Goal: Task Accomplishment & Management: Complete application form

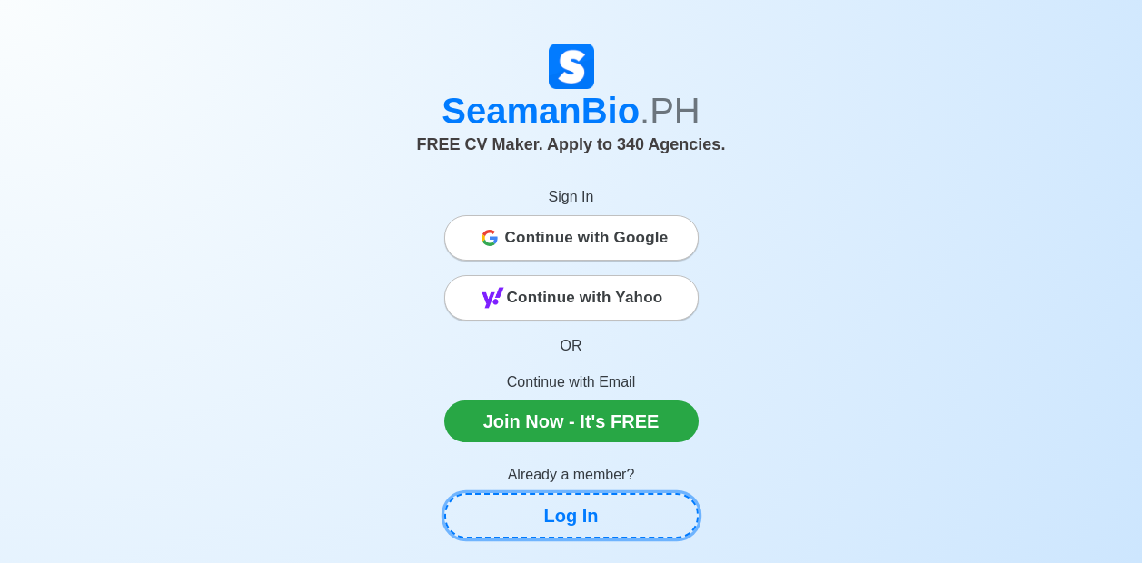
click at [559, 524] on link "Log In" at bounding box center [571, 516] width 254 height 45
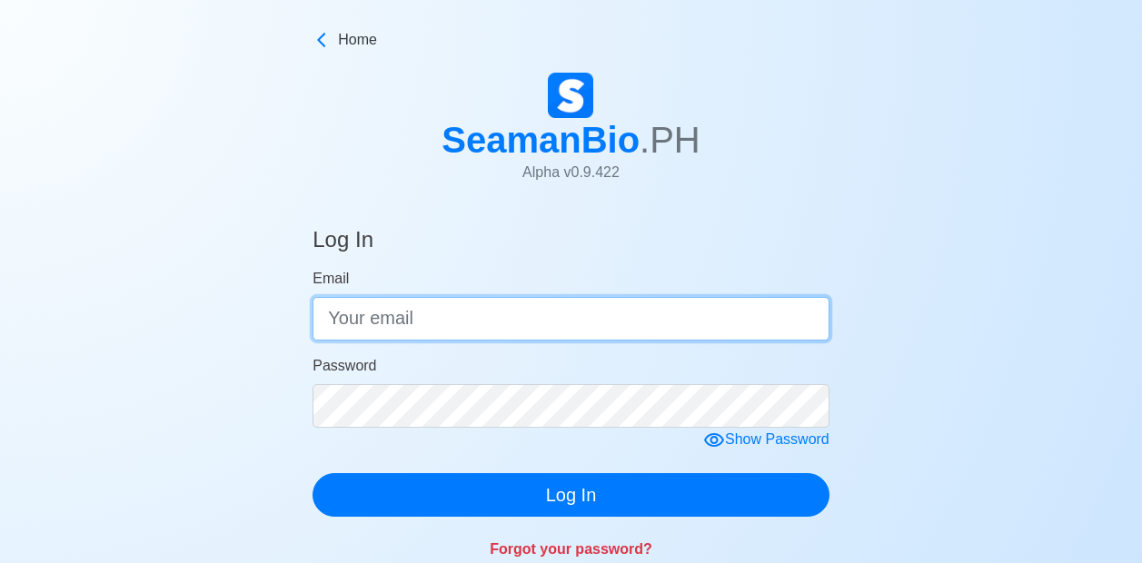
click at [420, 324] on input "Email" at bounding box center [571, 319] width 517 height 44
type input "[EMAIL_ADDRESS][DOMAIN_NAME]"
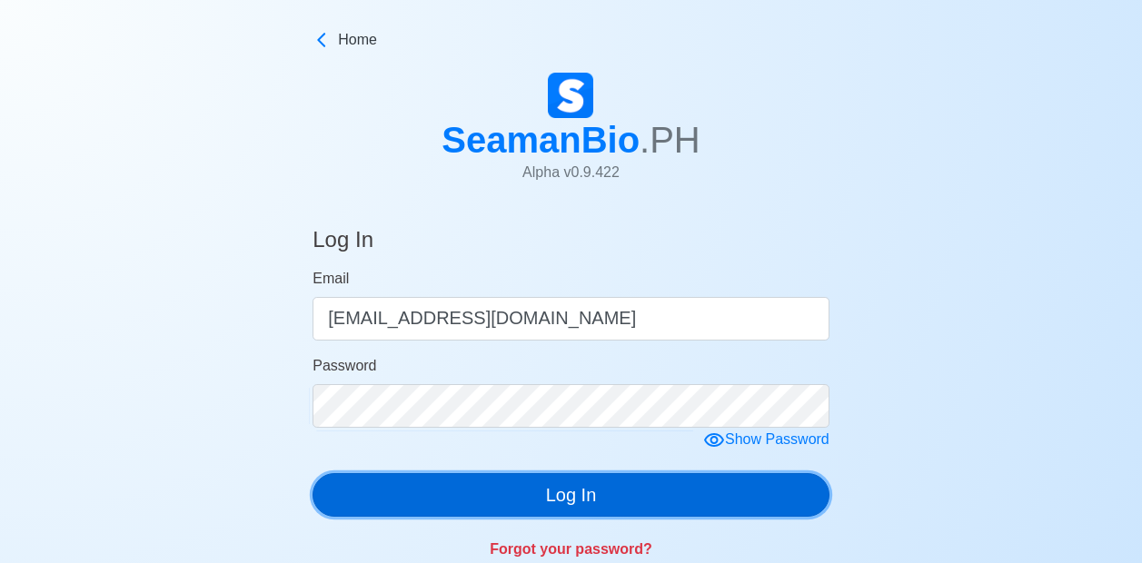
click at [593, 501] on button "Log In" at bounding box center [571, 496] width 517 height 44
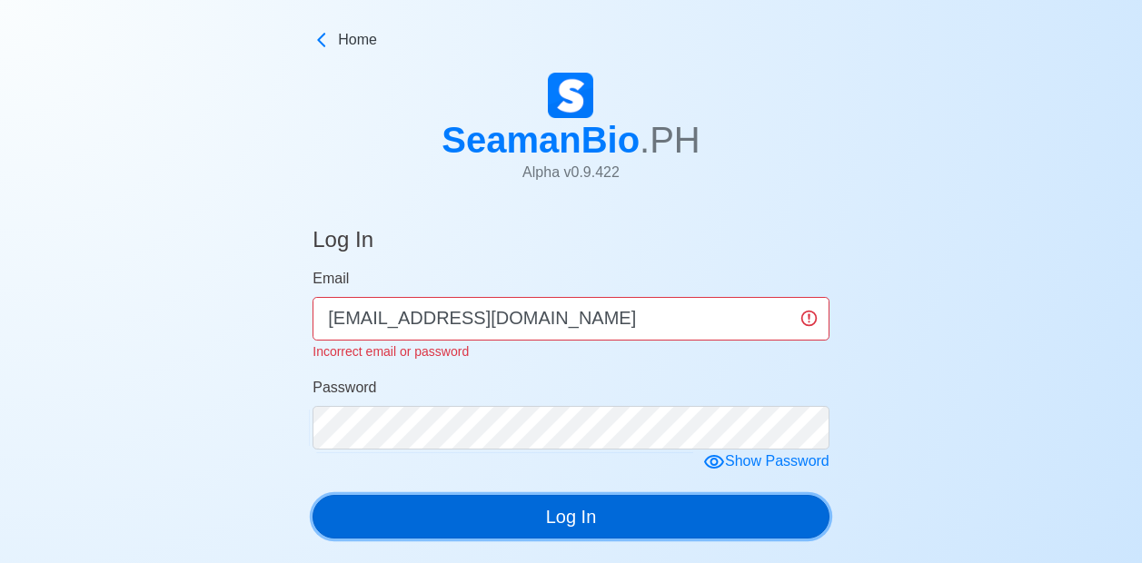
click at [574, 516] on button "Log In" at bounding box center [571, 517] width 517 height 44
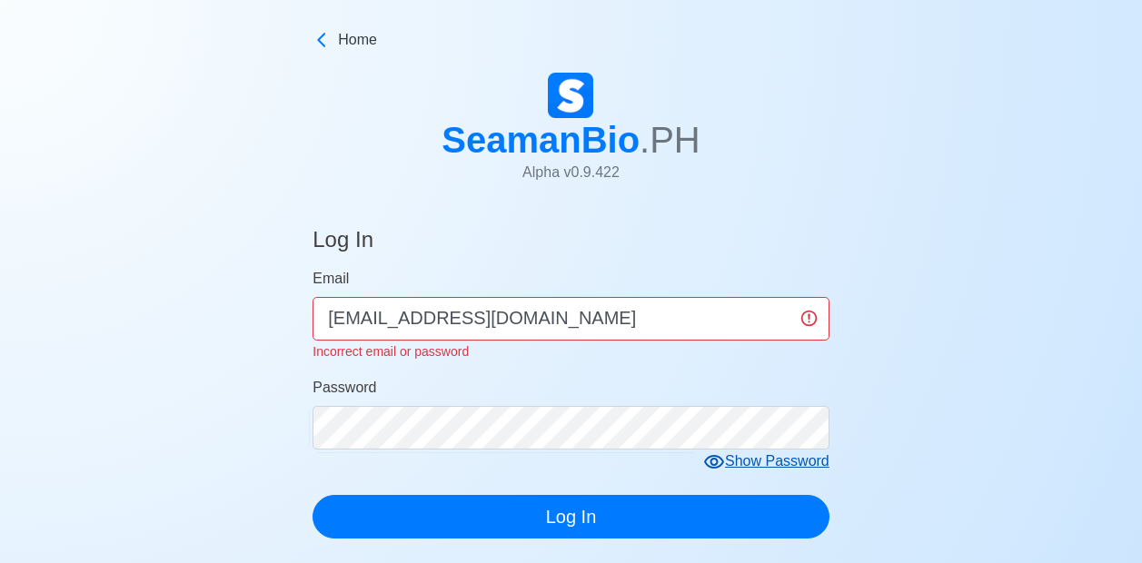
click at [757, 461] on div "Show Password" at bounding box center [766, 462] width 126 height 23
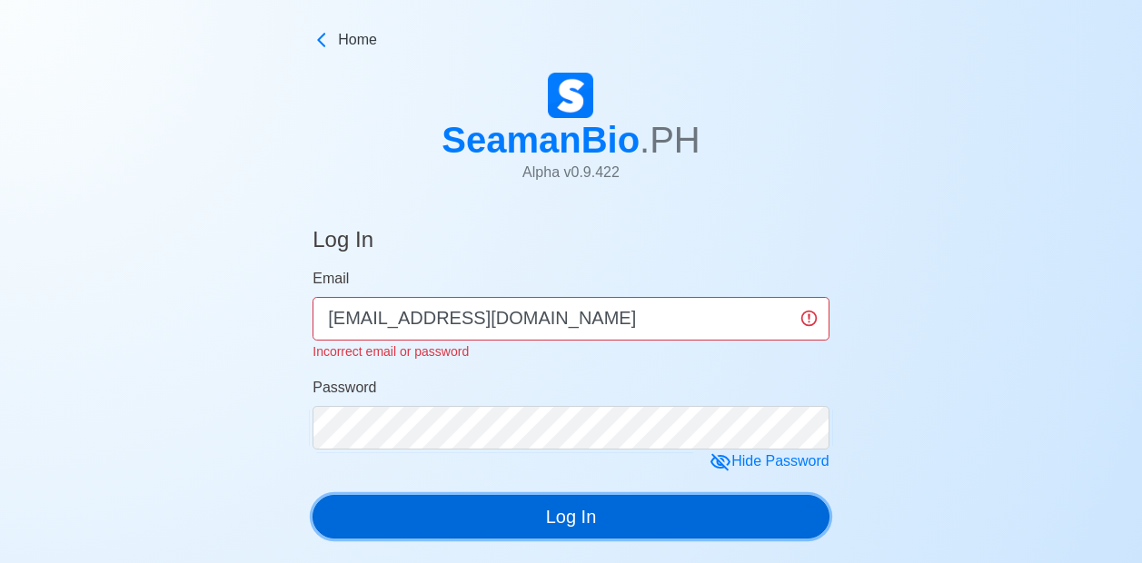
click at [583, 521] on button "Log In" at bounding box center [571, 517] width 517 height 44
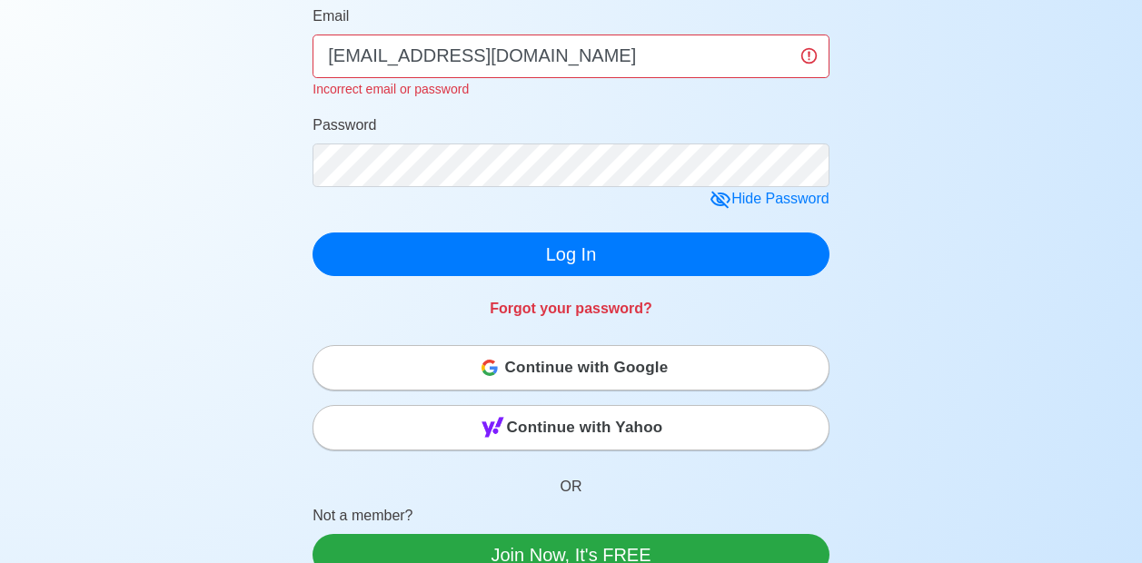
scroll to position [303, 0]
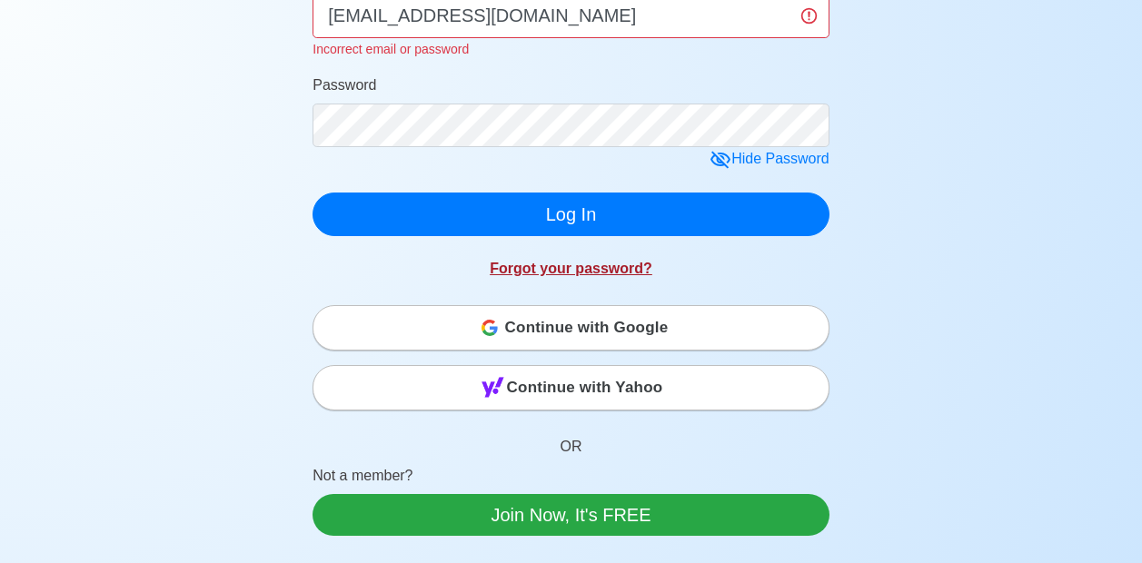
click at [555, 266] on link "Forgot your password?" at bounding box center [571, 268] width 163 height 15
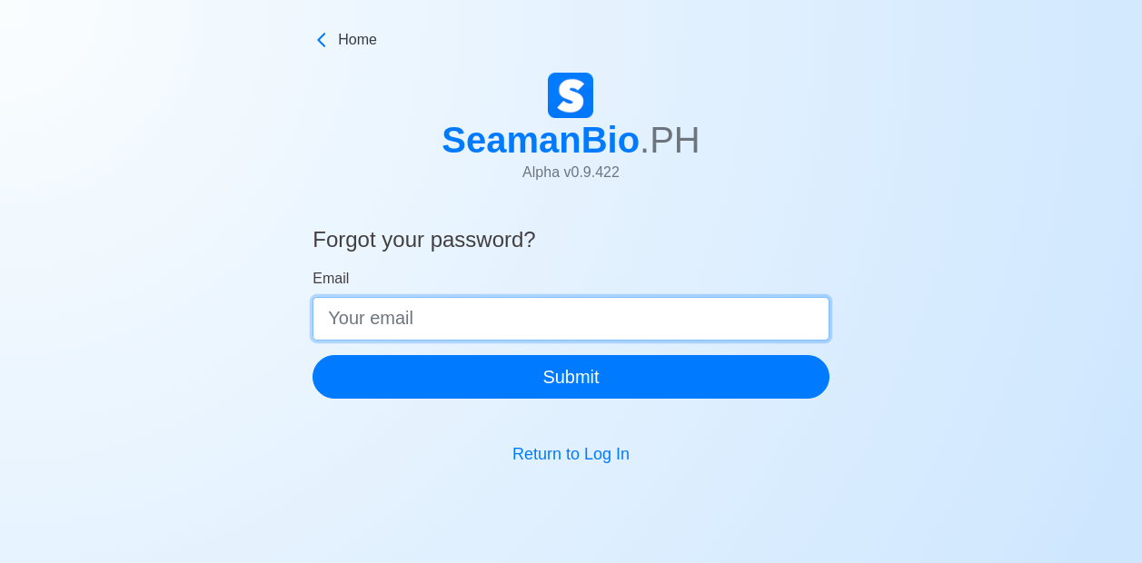
click at [434, 319] on input "Email" at bounding box center [571, 319] width 517 height 44
type input "[EMAIL_ADDRESS][DOMAIN_NAME]"
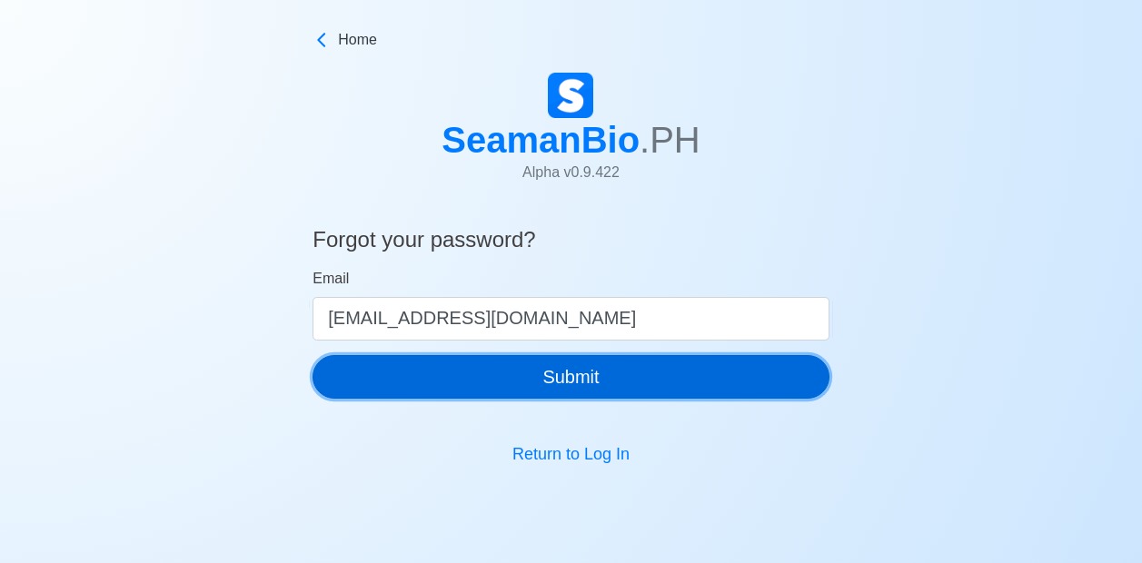
click at [588, 394] on button "Submit" at bounding box center [571, 377] width 517 height 44
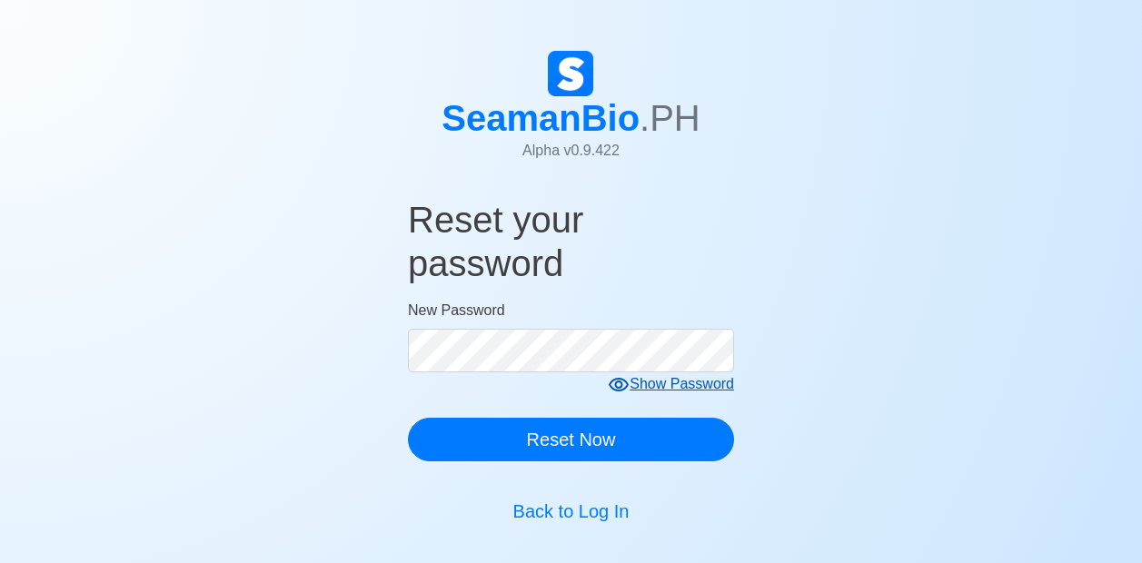
click at [670, 388] on div "Show Password" at bounding box center [671, 385] width 126 height 23
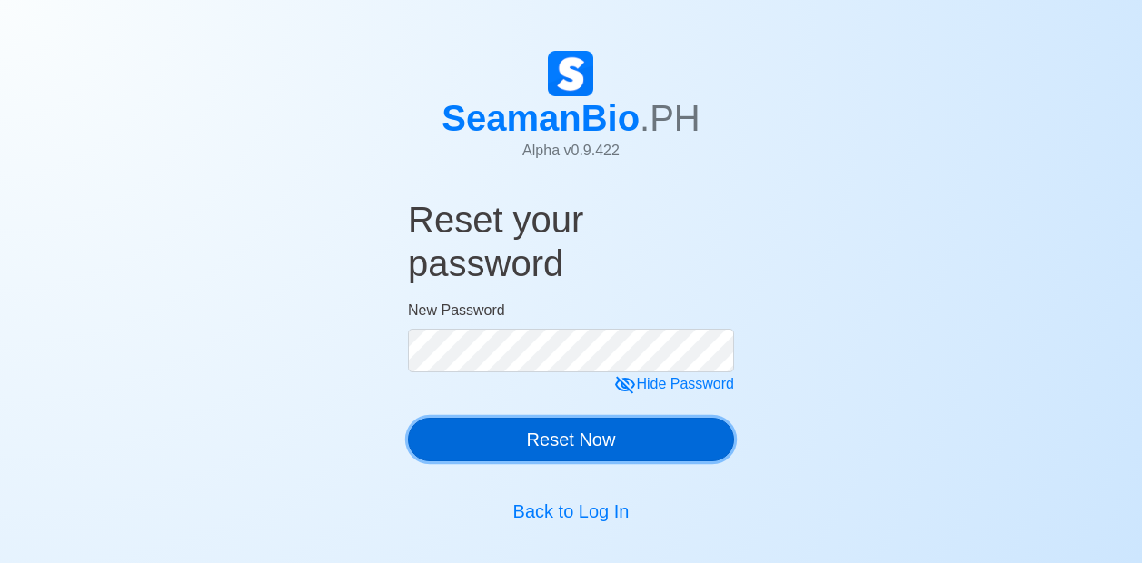
click at [605, 444] on button "Reset Now" at bounding box center [571, 440] width 326 height 44
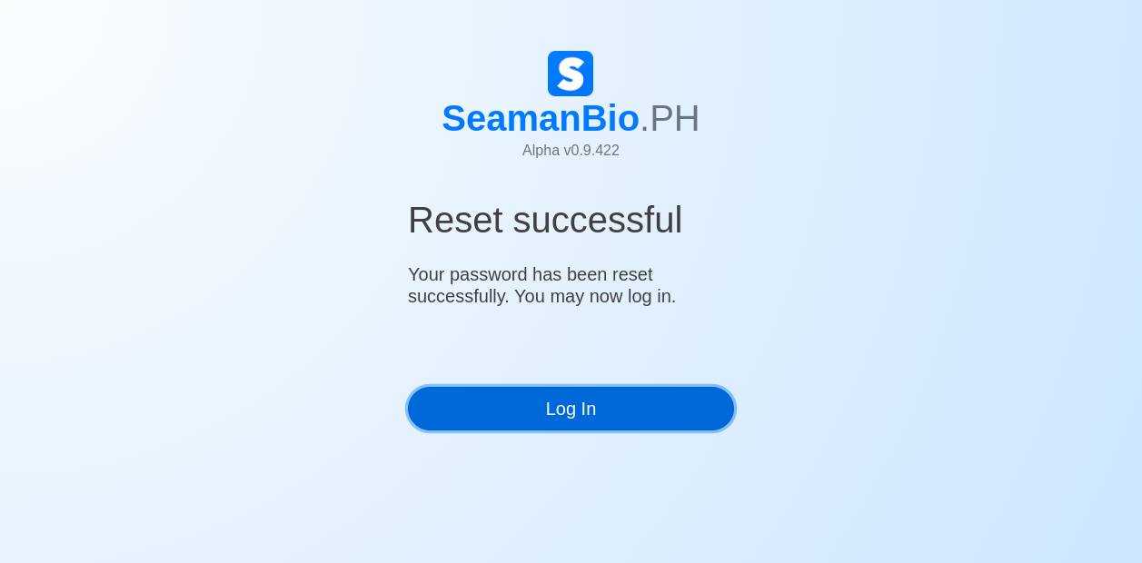
click at [593, 416] on link "Log In" at bounding box center [571, 409] width 326 height 44
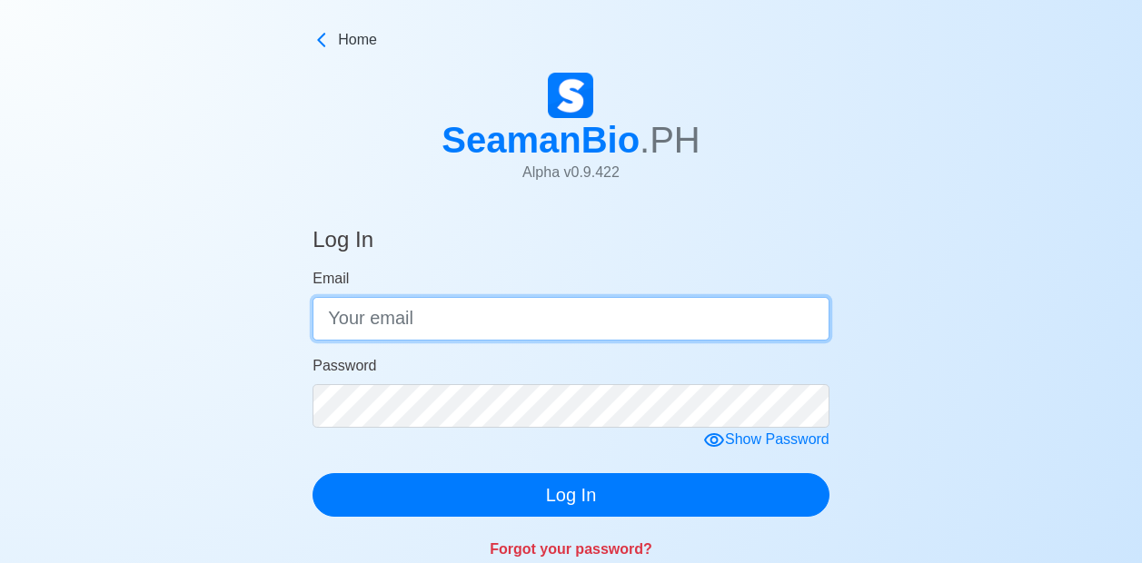
click at [536, 312] on input "Email" at bounding box center [571, 319] width 517 height 44
type input "[EMAIL_ADDRESS][DOMAIN_NAME]"
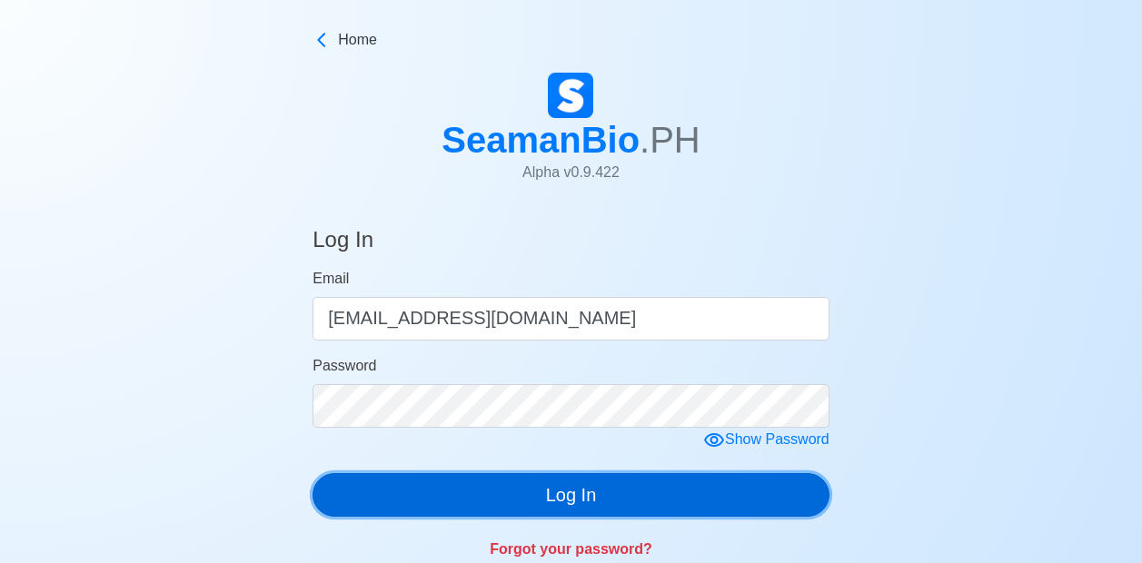
click at [621, 491] on button "Log In" at bounding box center [571, 496] width 517 height 44
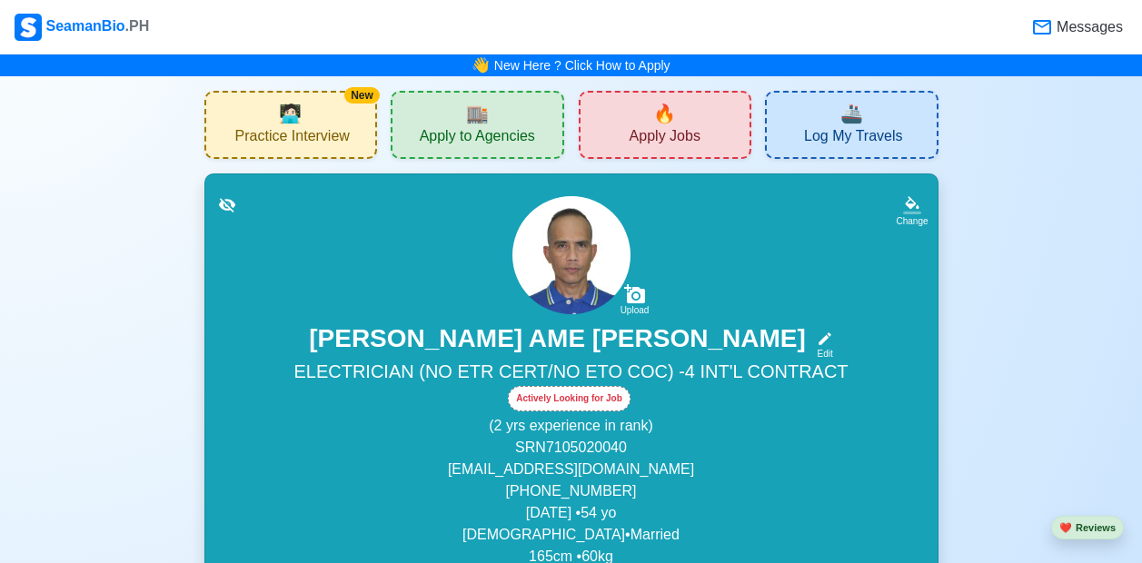
click at [564, 400] on div "Actively Looking for Job" at bounding box center [569, 398] width 123 height 25
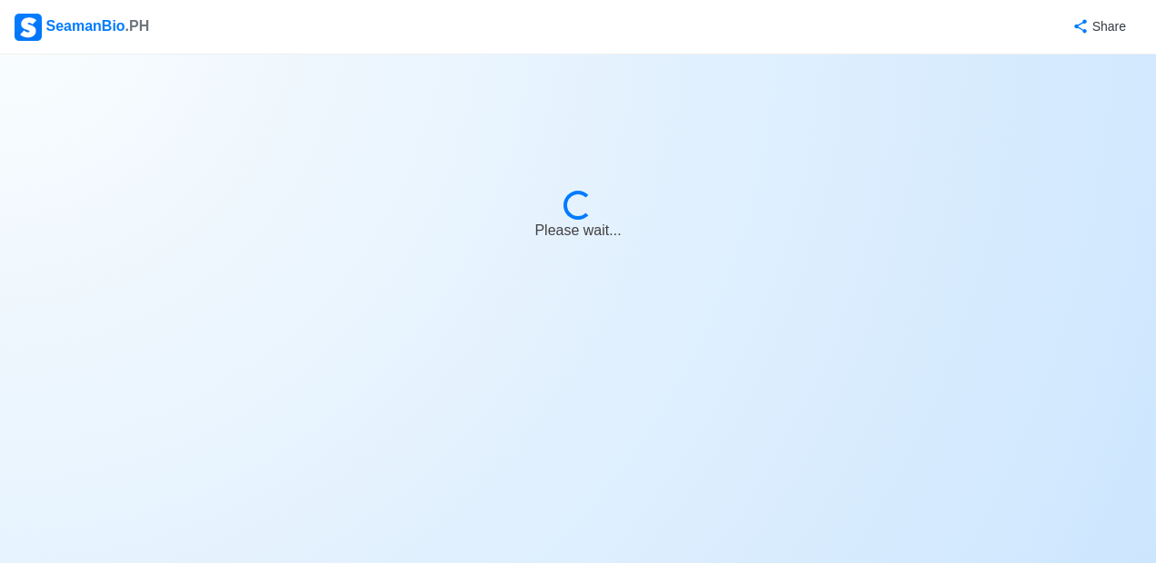
select select "Actively Looking for Job"
select select "Visible for Hiring"
select select "Married"
select select "[DEMOGRAPHIC_DATA]"
select select "PH"
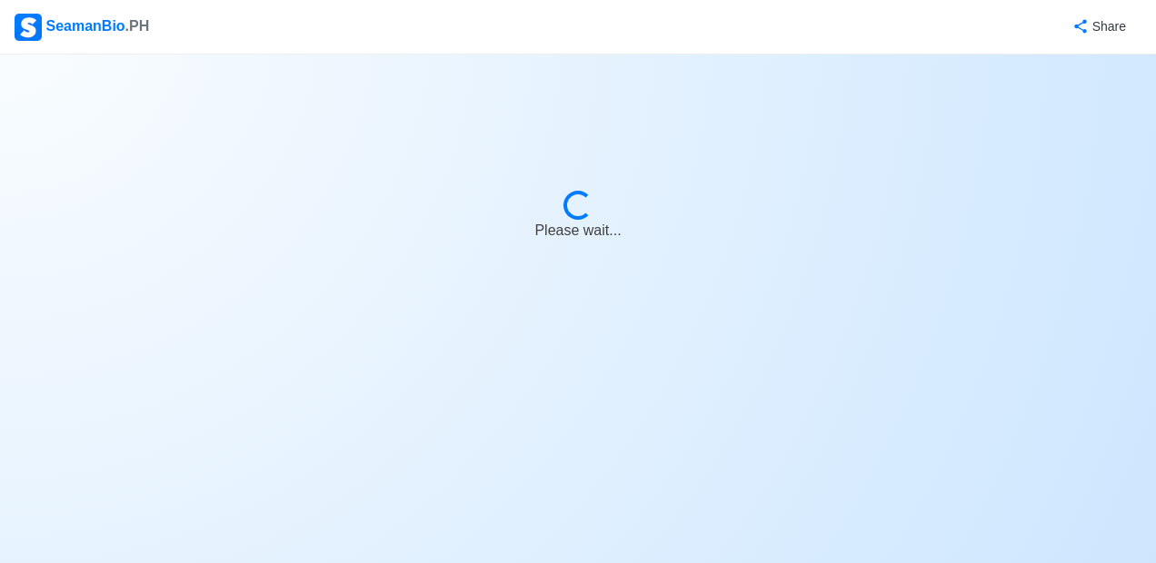
select select "2"
select select "0"
select select "4102416000000"
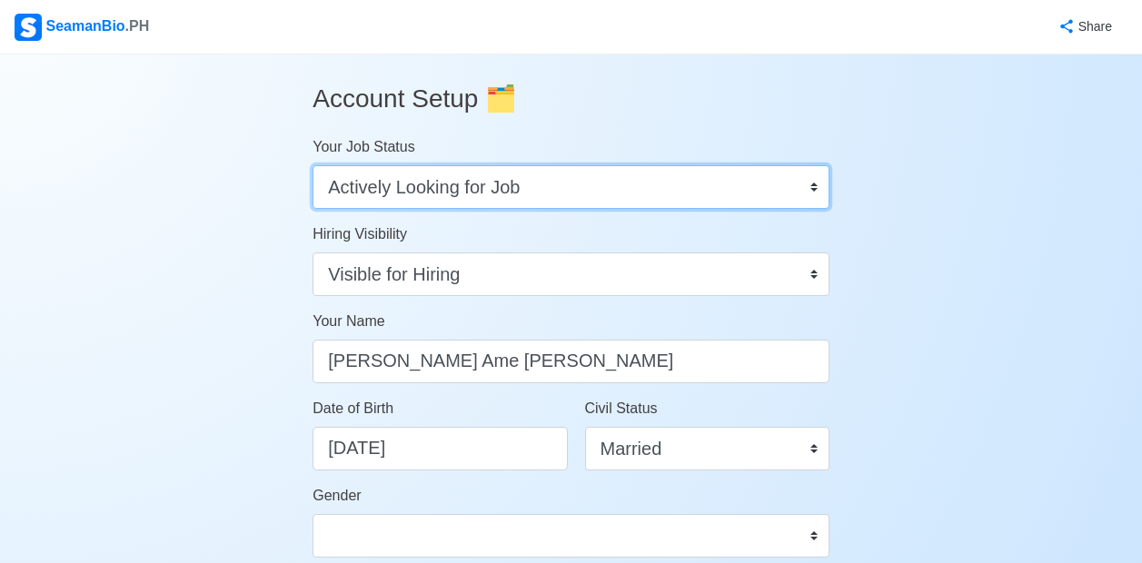
click at [810, 187] on select "Onboard Actively Looking for Job Not Looking for Job" at bounding box center [571, 187] width 517 height 44
select select "Onboard"
click at [313, 165] on select "Onboard Actively Looking for Job Not Looking for Job" at bounding box center [571, 187] width 517 height 44
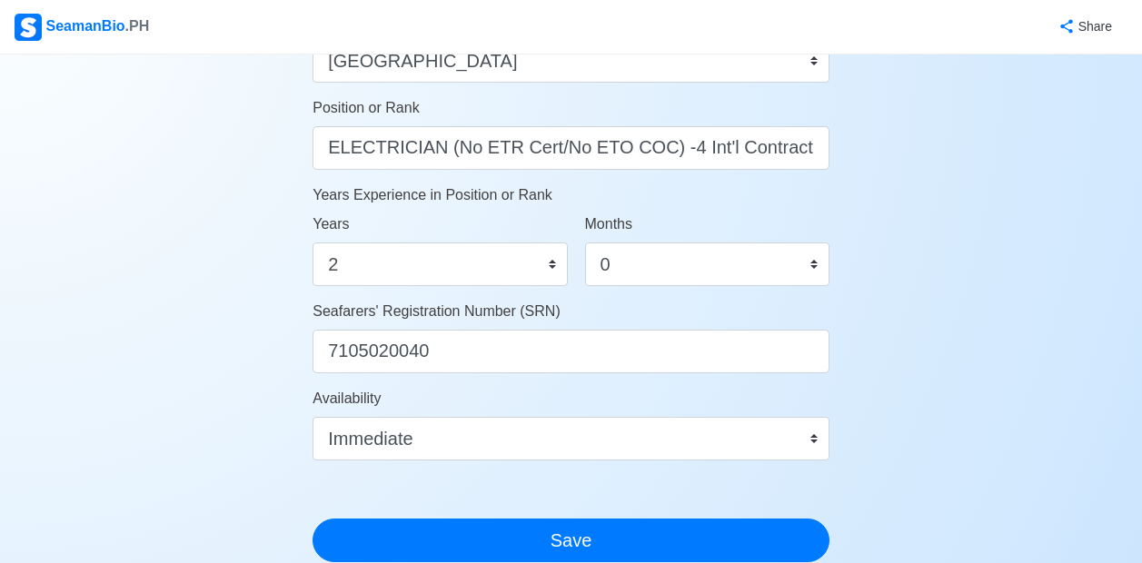
scroll to position [909, 0]
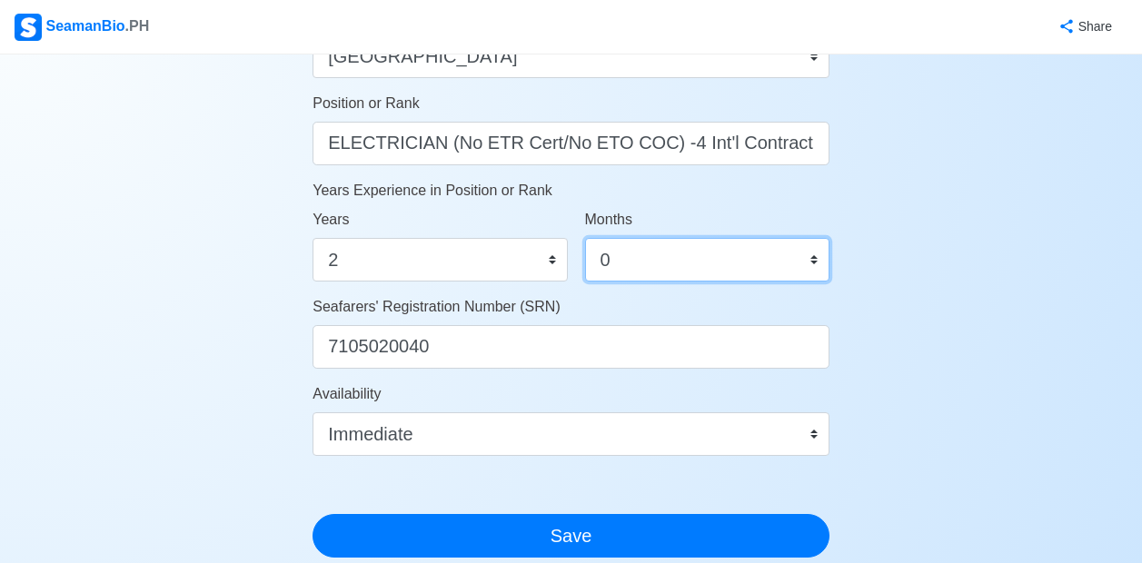
click at [813, 255] on select "0 1 2 3 4 5 6 7 8 9 10 11" at bounding box center [707, 260] width 244 height 44
click at [814, 255] on select "0 1 2 3 4 5 6 7 8 9 10 11" at bounding box center [707, 260] width 244 height 44
select select "8"
click at [585, 238] on select "0 1 2 3 4 5 6 7 8 9 10 11" at bounding box center [707, 260] width 244 height 44
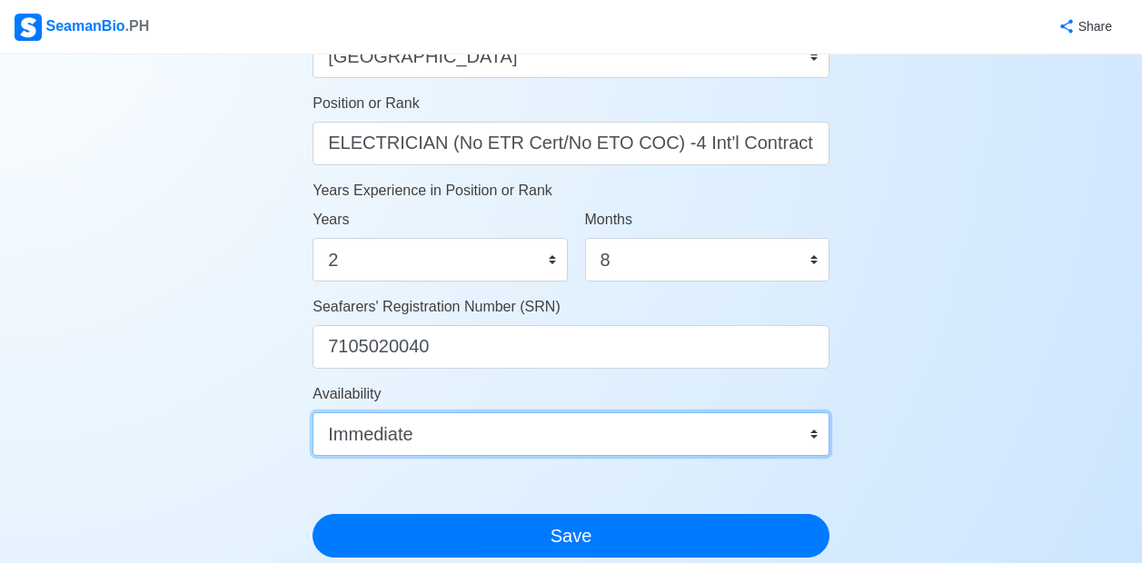
click at [814, 431] on select "Immediate [DATE] [DATE] [DATE] [DATE] [DATE] [DATE] [DATE] [DATE] [DATE]" at bounding box center [571, 435] width 517 height 44
select select "1767196800000"
click at [313, 413] on select "Immediate [DATE] [DATE] [DATE] [DATE] [DATE] [DATE] [DATE] [DATE] [DATE]" at bounding box center [571, 435] width 517 height 44
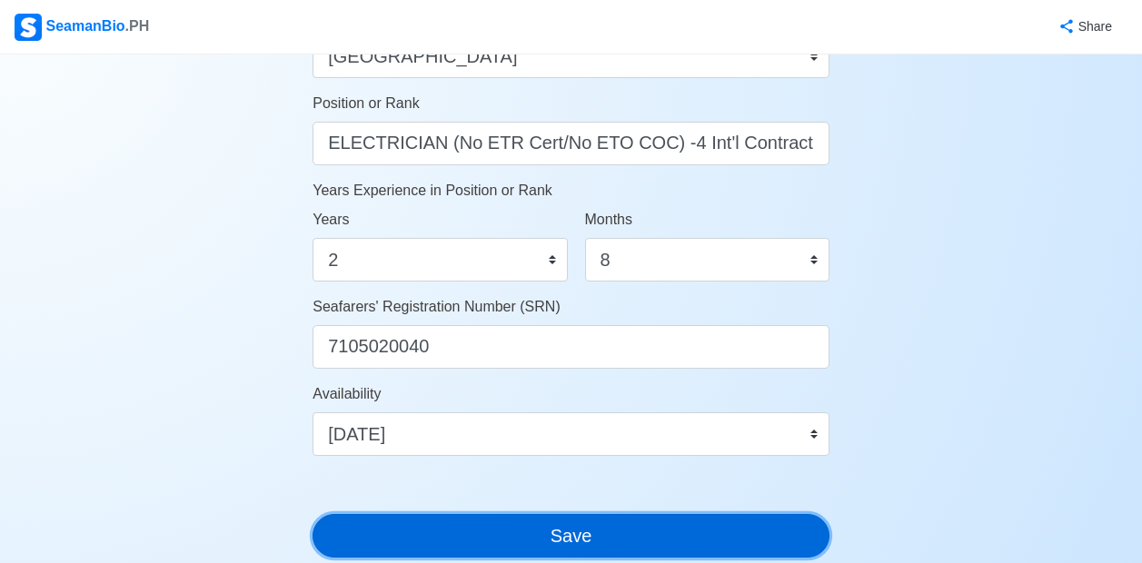
click at [587, 539] on button "Save" at bounding box center [571, 536] width 517 height 44
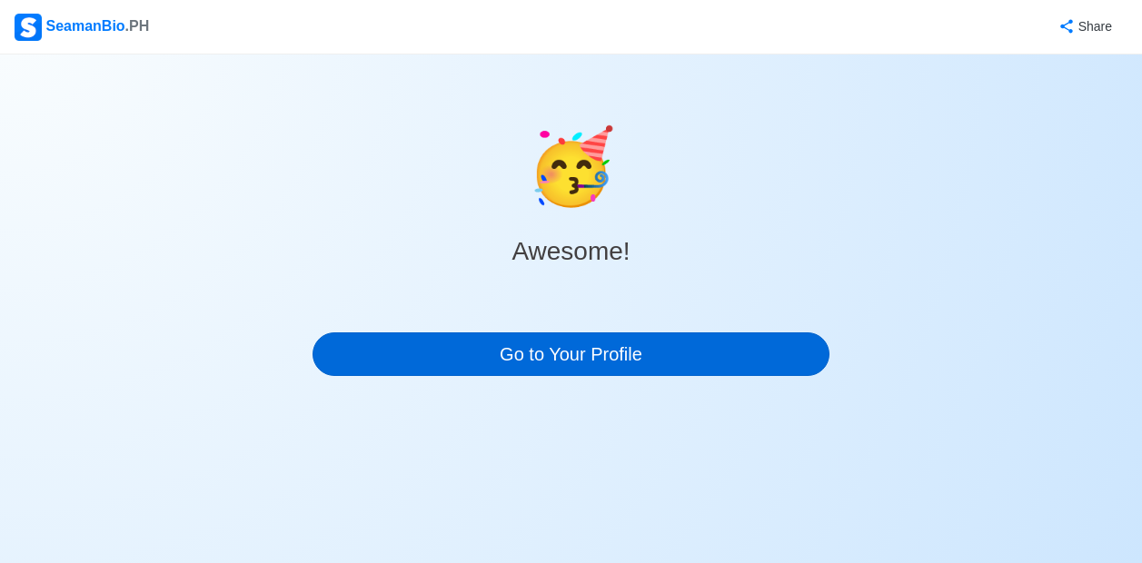
scroll to position [0, 0]
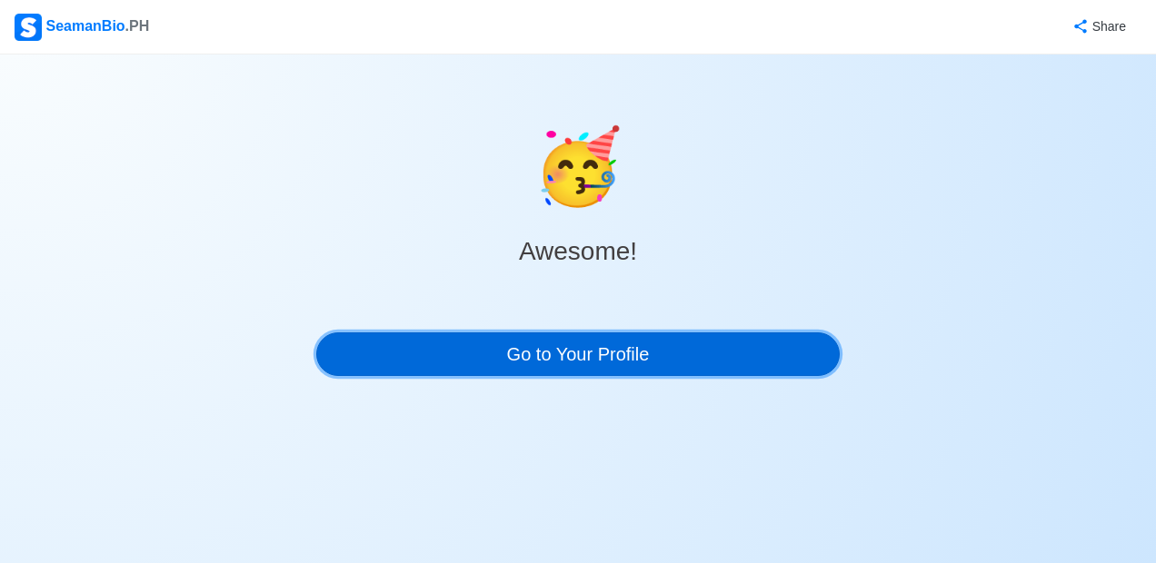
click at [540, 360] on link "Go to Your Profile" at bounding box center [578, 355] width 524 height 44
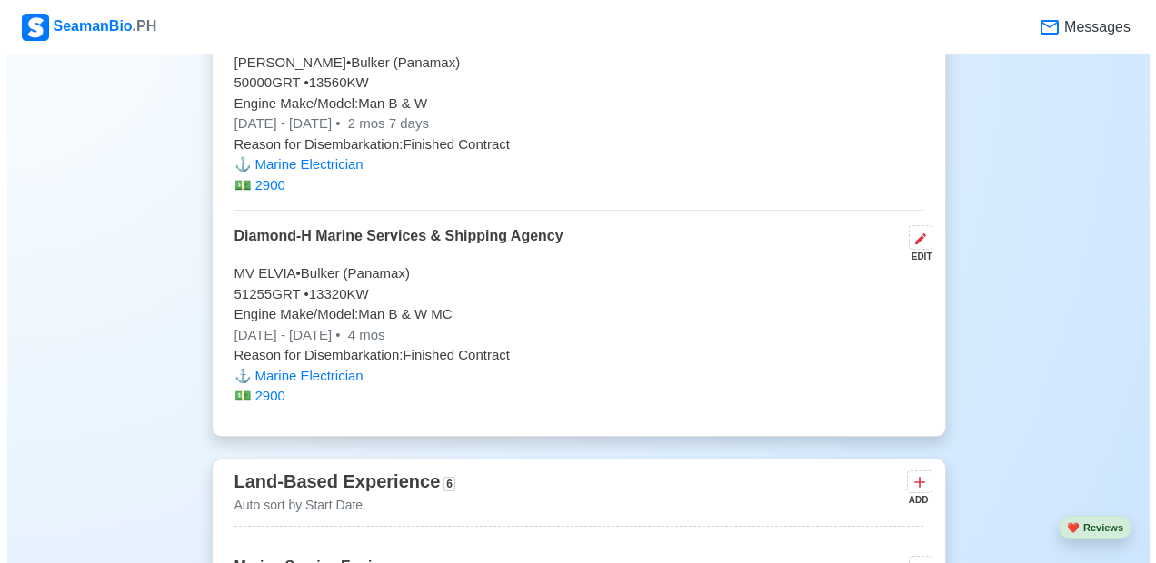
scroll to position [4847, 0]
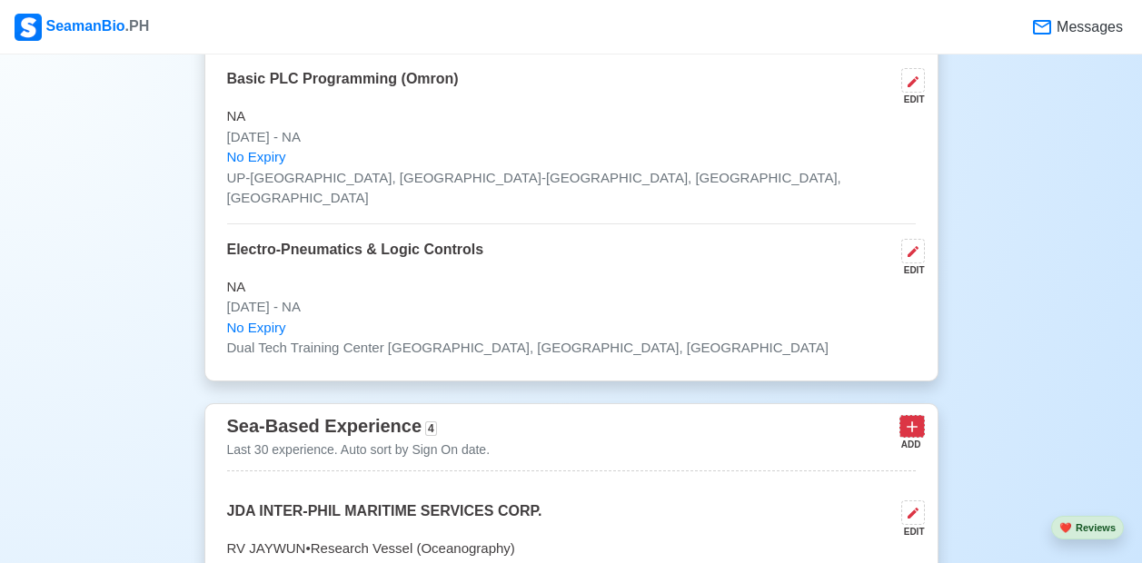
click at [917, 418] on icon at bounding box center [912, 427] width 18 height 18
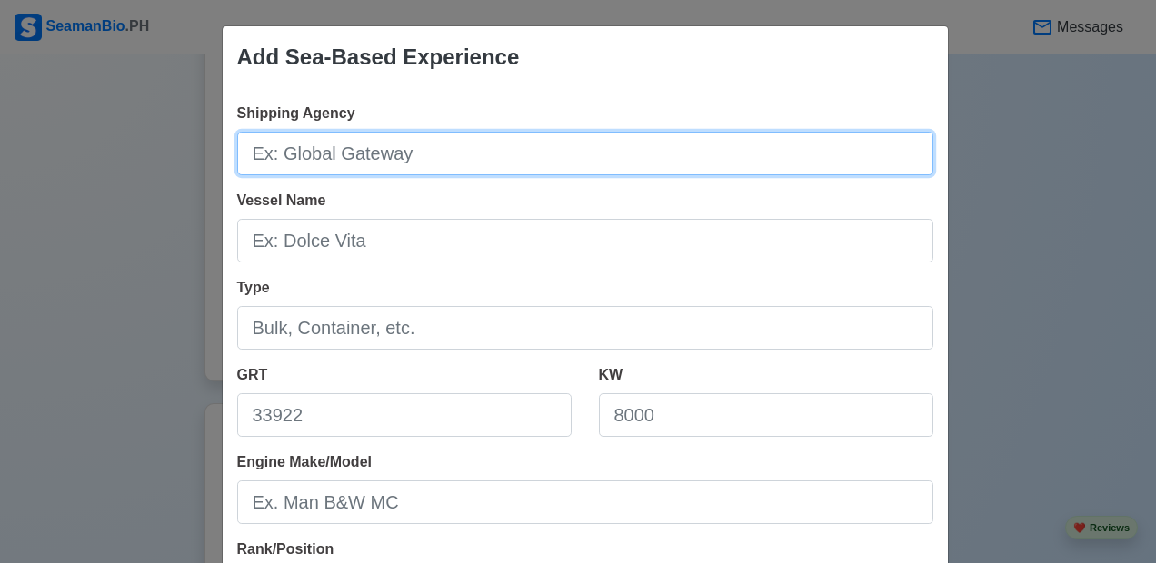
click at [436, 159] on input "Shipping Agency" at bounding box center [585, 154] width 696 height 44
type input "Diamond-H Marine Services & Shipping Agency"
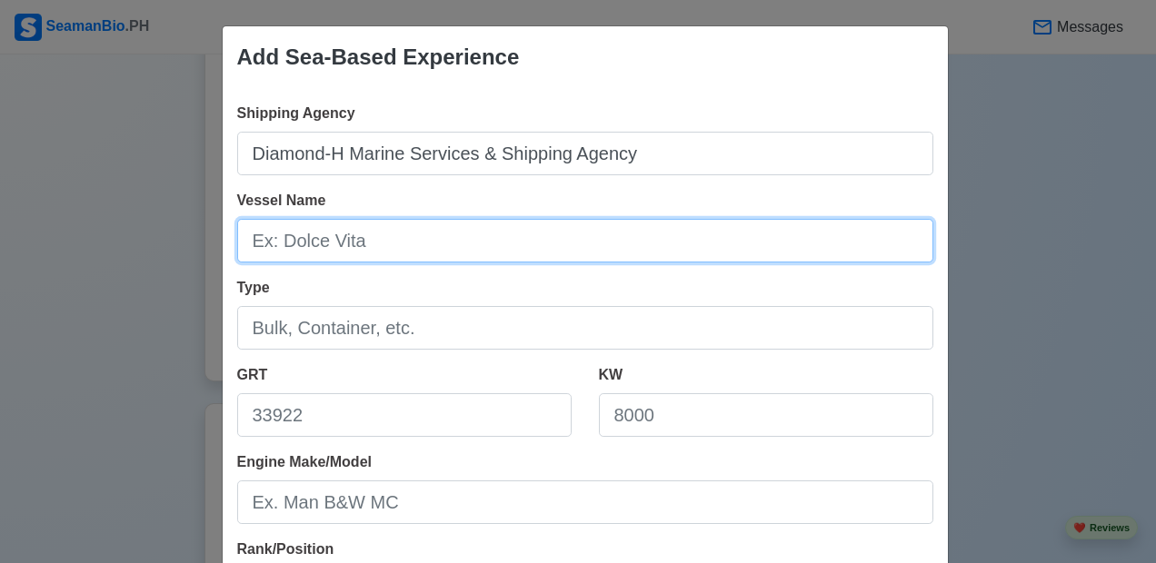
click at [441, 237] on input "Vessel Name" at bounding box center [585, 241] width 696 height 44
type input "MV [PERSON_NAME]"
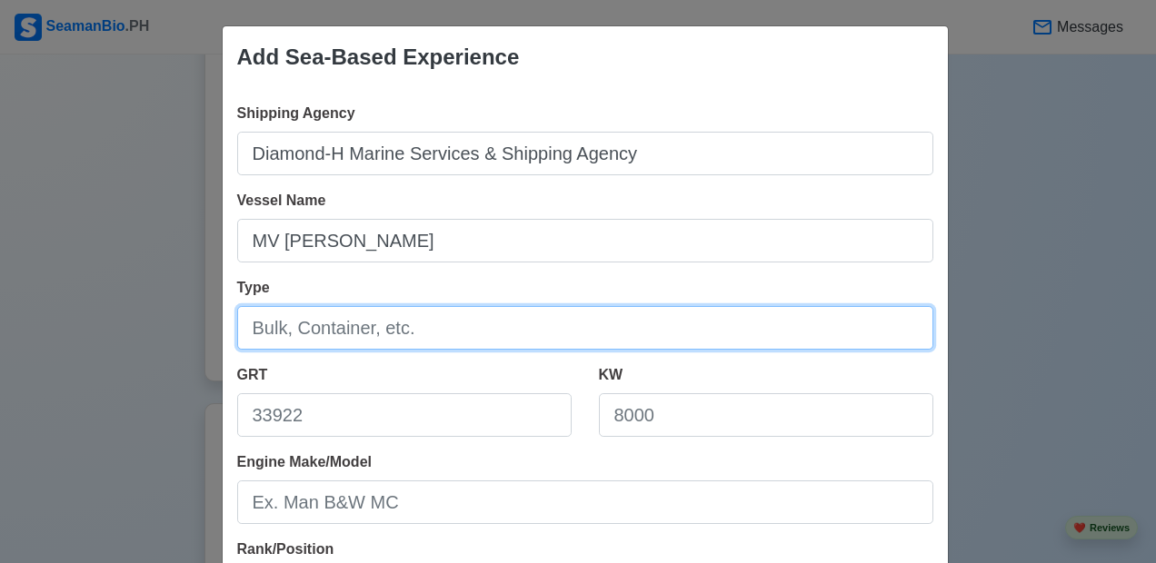
click at [418, 324] on input "Type" at bounding box center [585, 328] width 696 height 44
type input "Bulker / Gen.Cargo"
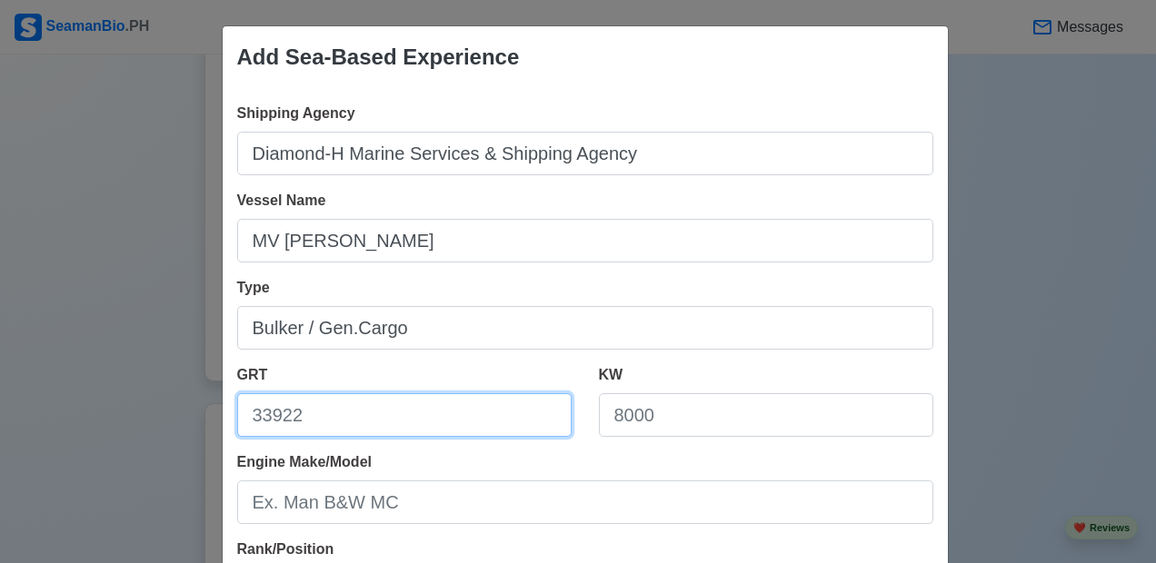
click at [359, 417] on input "GRT" at bounding box center [404, 416] width 334 height 44
type input "23456"
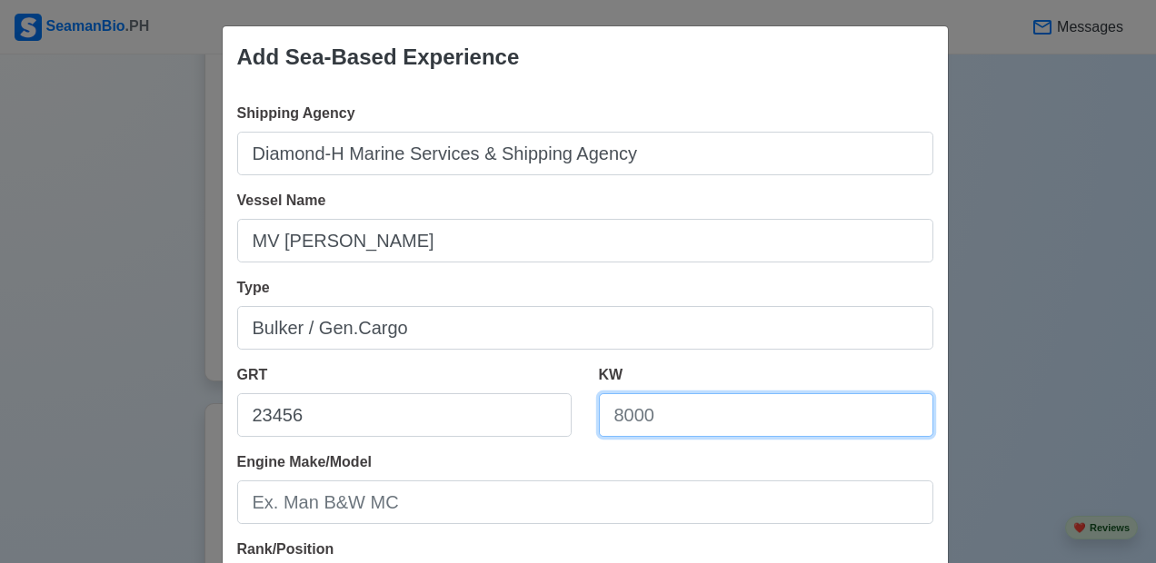
click at [713, 417] on input "KW" at bounding box center [766, 416] width 334 height 44
type input "7900"
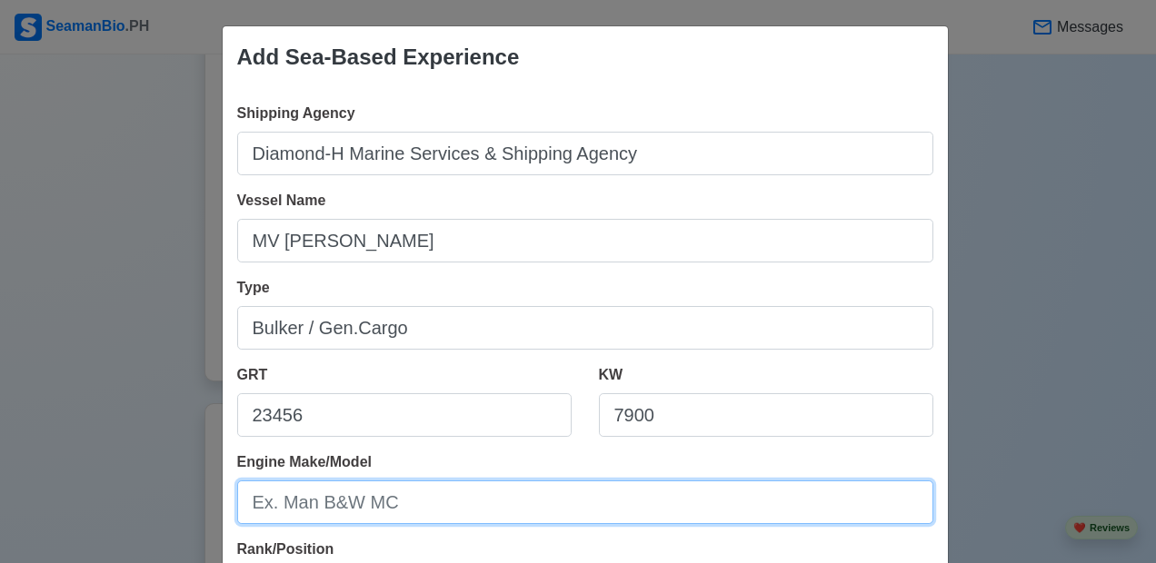
click at [546, 505] on input "Engine Make/Model" at bounding box center [585, 503] width 696 height 44
type input "Man B & W MC"
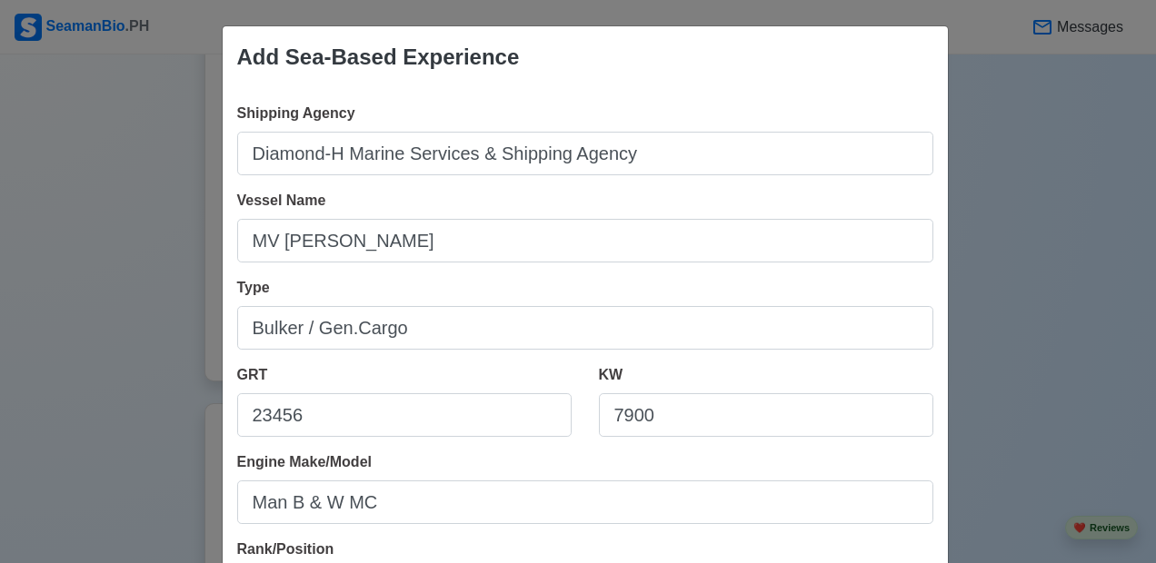
click at [1022, 435] on div "Add Sea-Based Experience Shipping Agency Diamond-H Marine Services & Shipping A…" at bounding box center [578, 281] width 1156 height 563
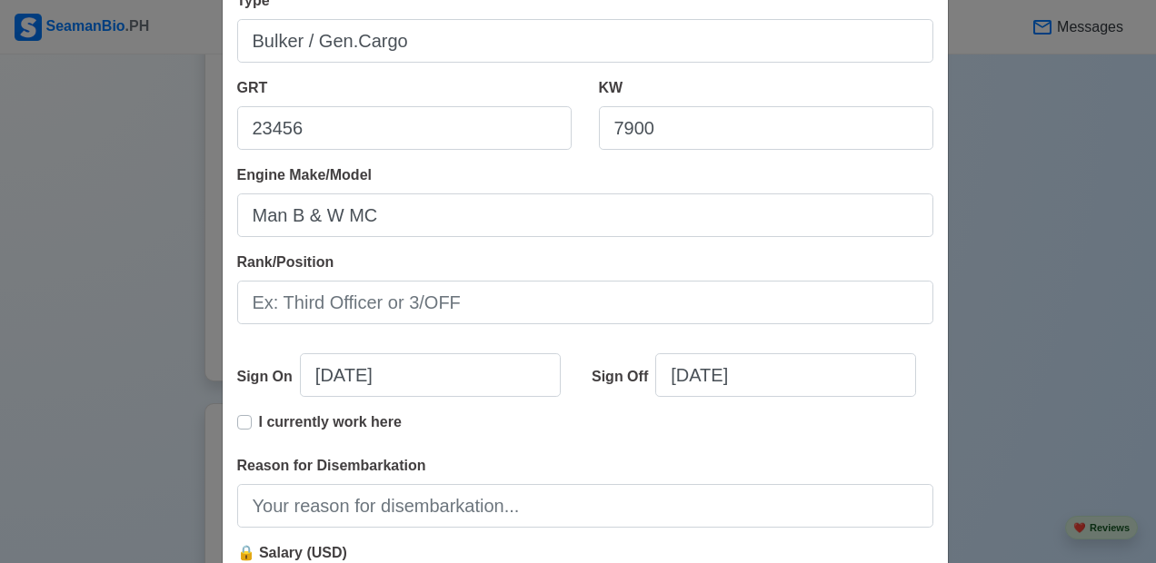
scroll to position [303, 0]
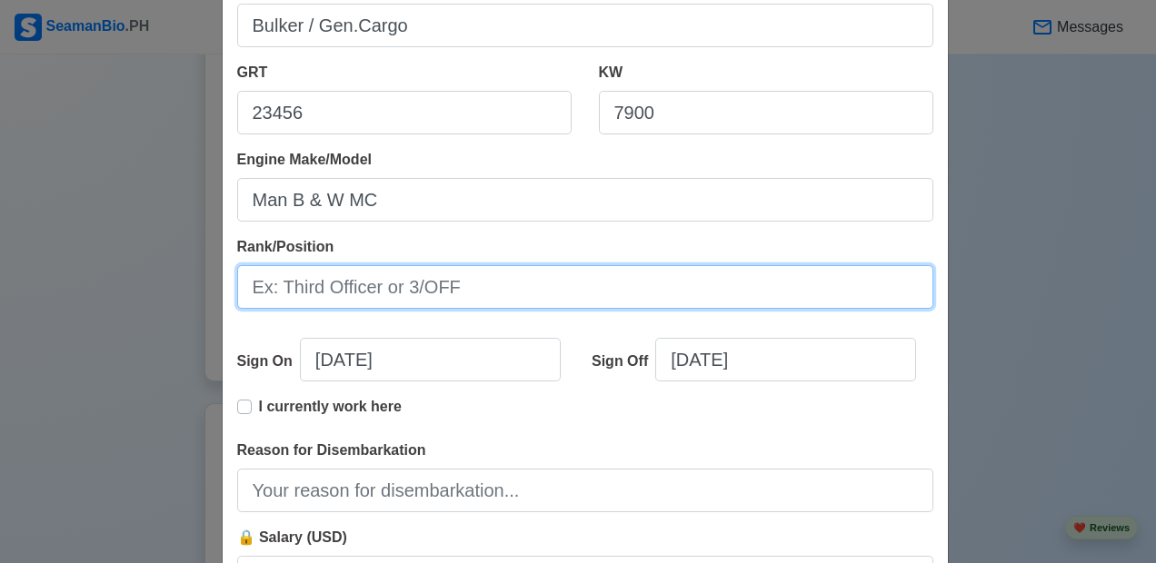
click at [485, 292] on input "Rank/Position" at bounding box center [585, 287] width 696 height 44
type input "Electrician"
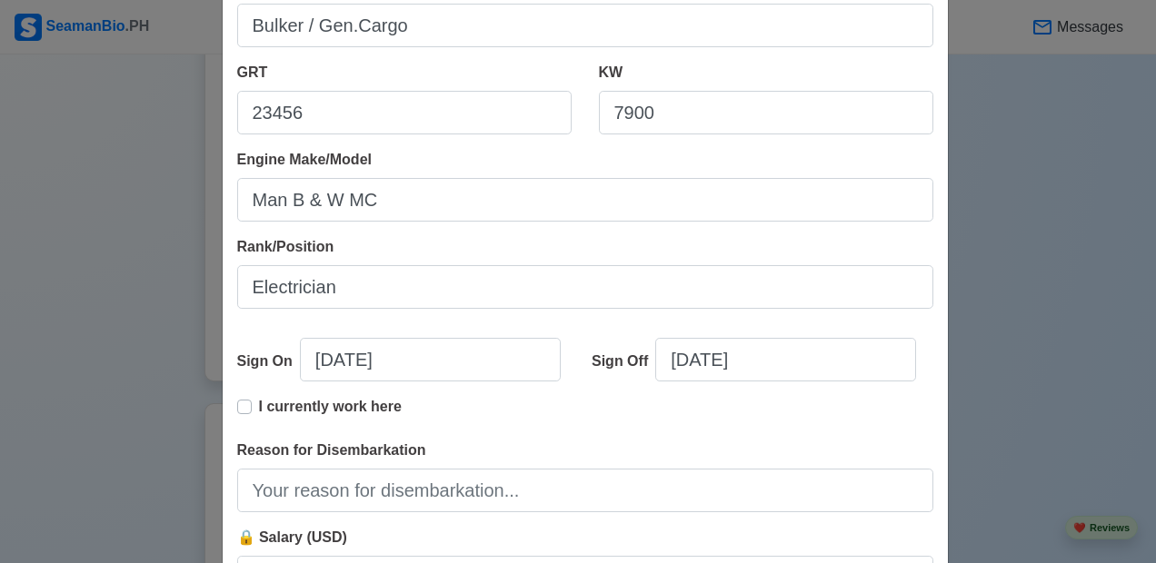
click at [259, 406] on label "I currently work here" at bounding box center [330, 414] width 143 height 36
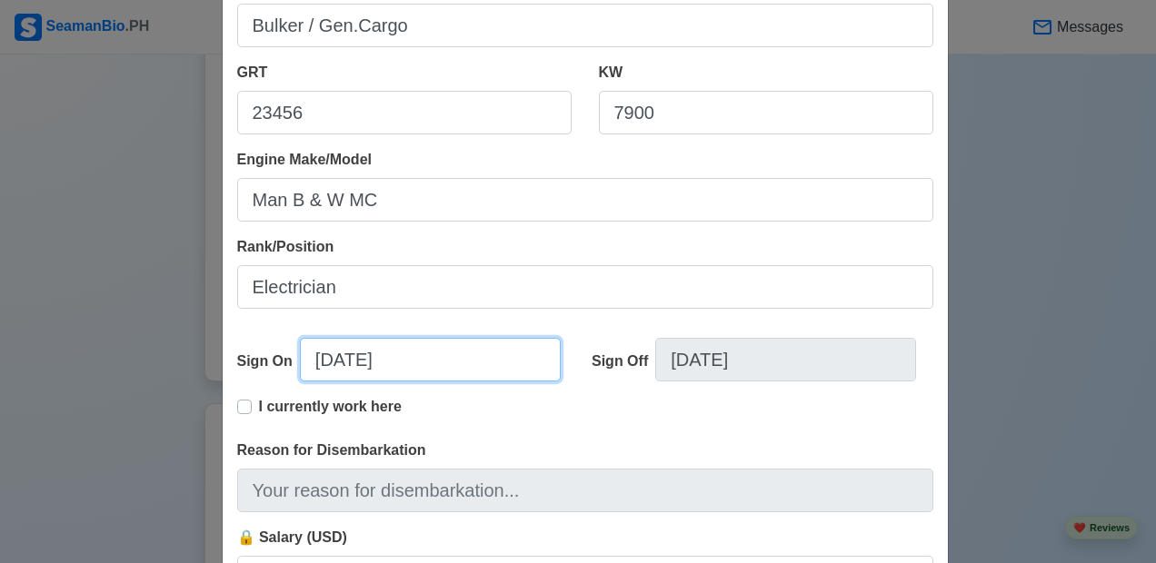
click at [405, 360] on input "[DATE]" at bounding box center [430, 360] width 261 height 44
select select "****"
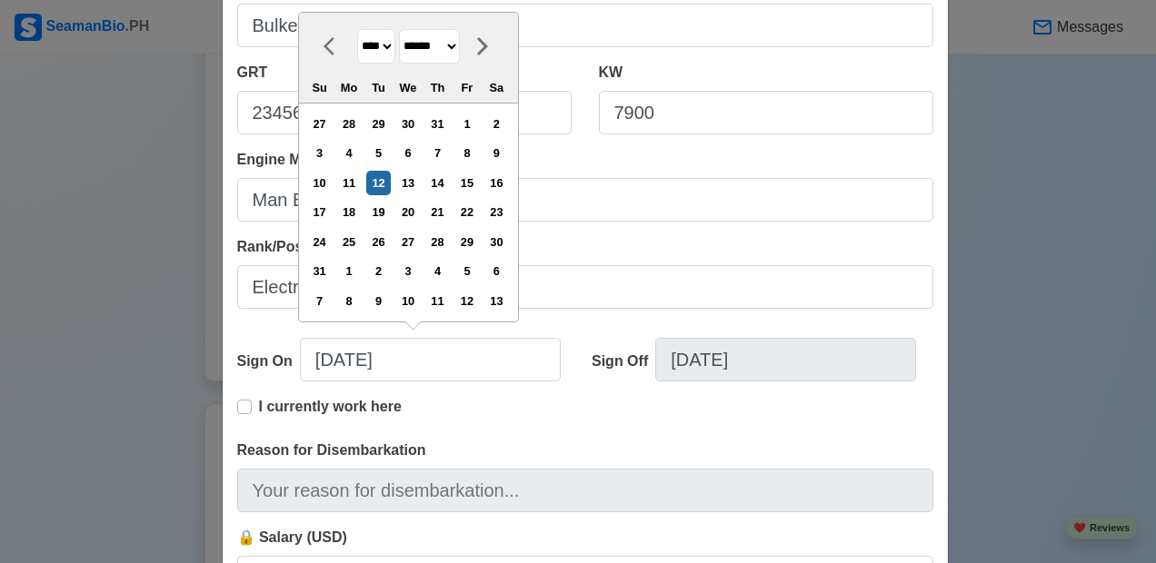
click at [460, 44] on select "******* ******** ***** ***** *** **** **** ****** ********* ******* ******** **…" at bounding box center [429, 46] width 61 height 35
select select "****"
click at [400, 58] on select "******* ******** ***** ***** *** **** **** ****** ********* ******* ******** **…" at bounding box center [429, 46] width 61 height 35
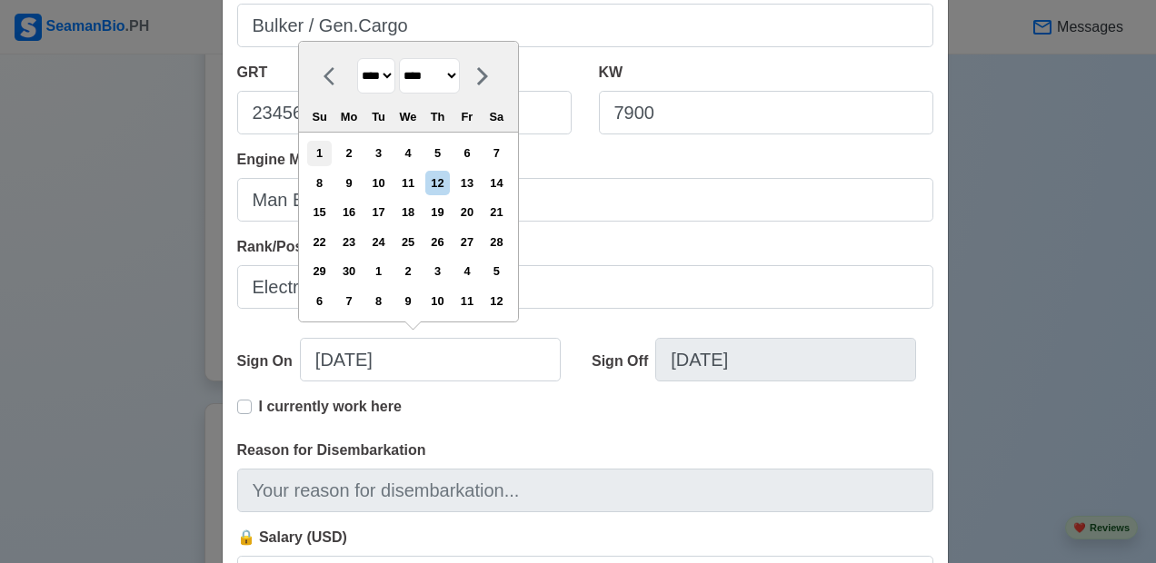
click at [321, 152] on div "1" at bounding box center [319, 153] width 25 height 25
type input "[DATE]"
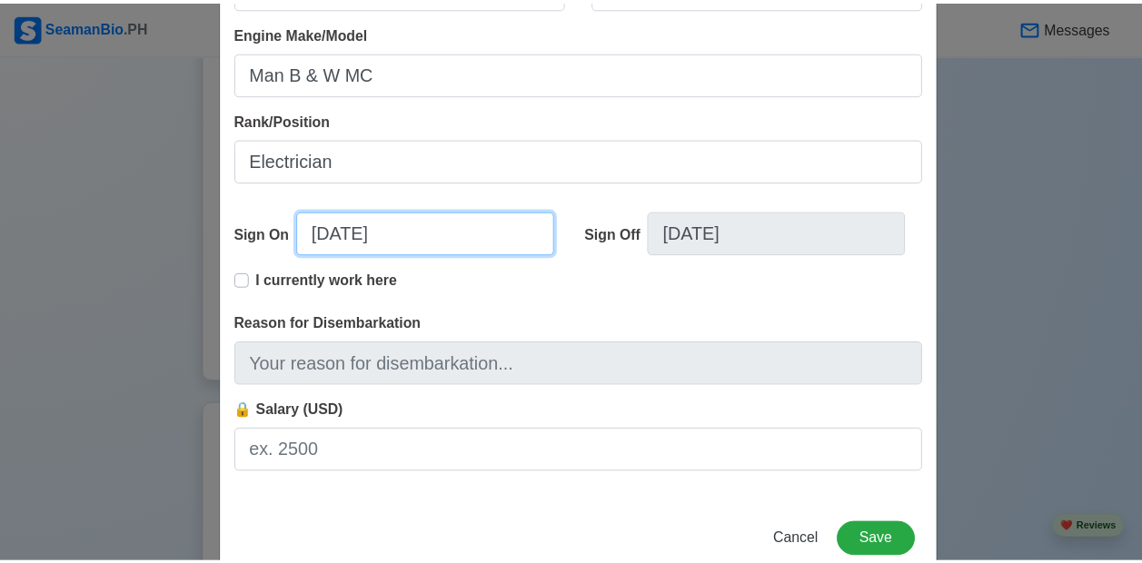
scroll to position [473, 0]
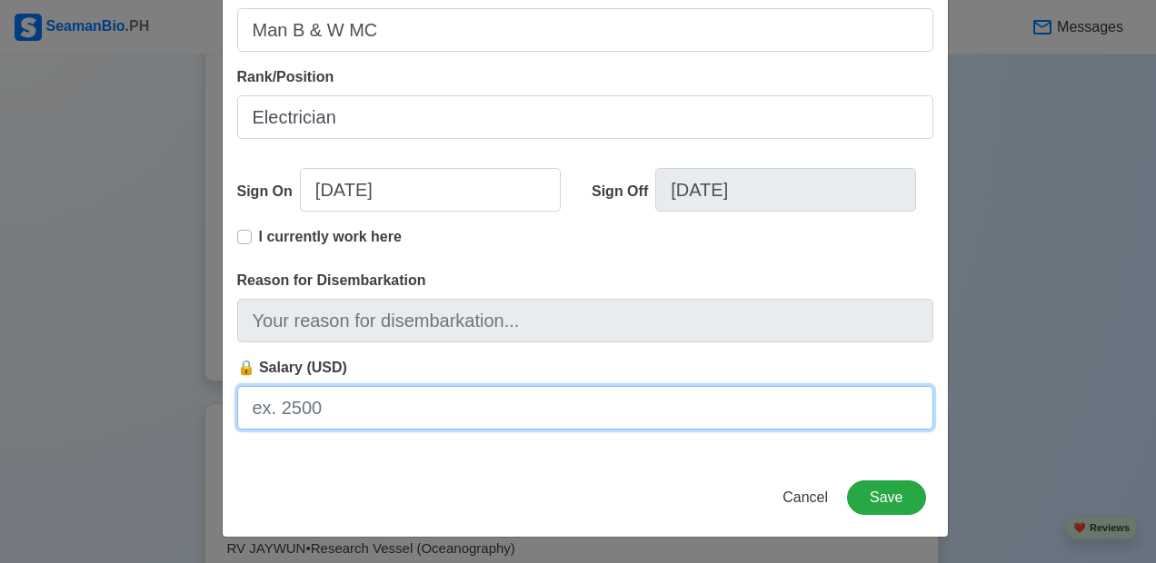
click at [333, 414] on input "🔒 Salary (USD)" at bounding box center [585, 408] width 696 height 44
type input "3300"
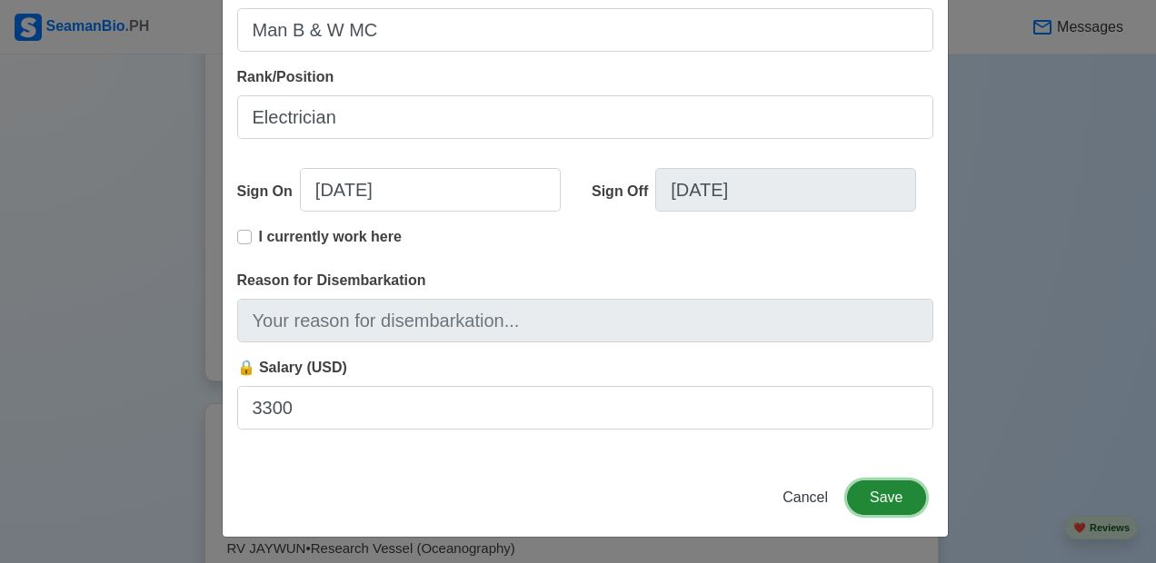
click at [889, 497] on button "Save" at bounding box center [886, 498] width 78 height 35
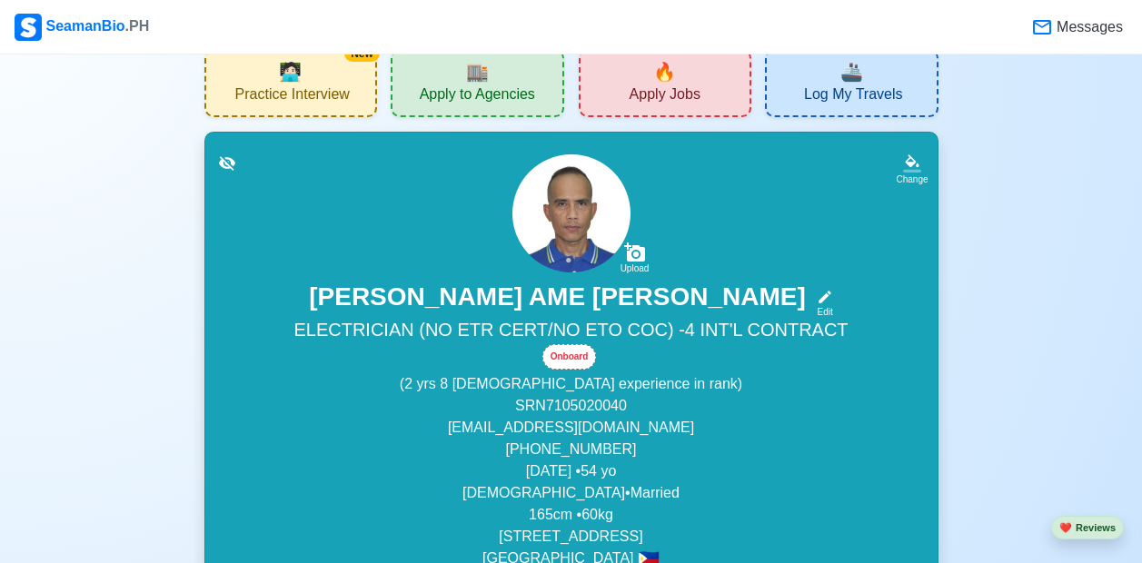
scroll to position [0, 0]
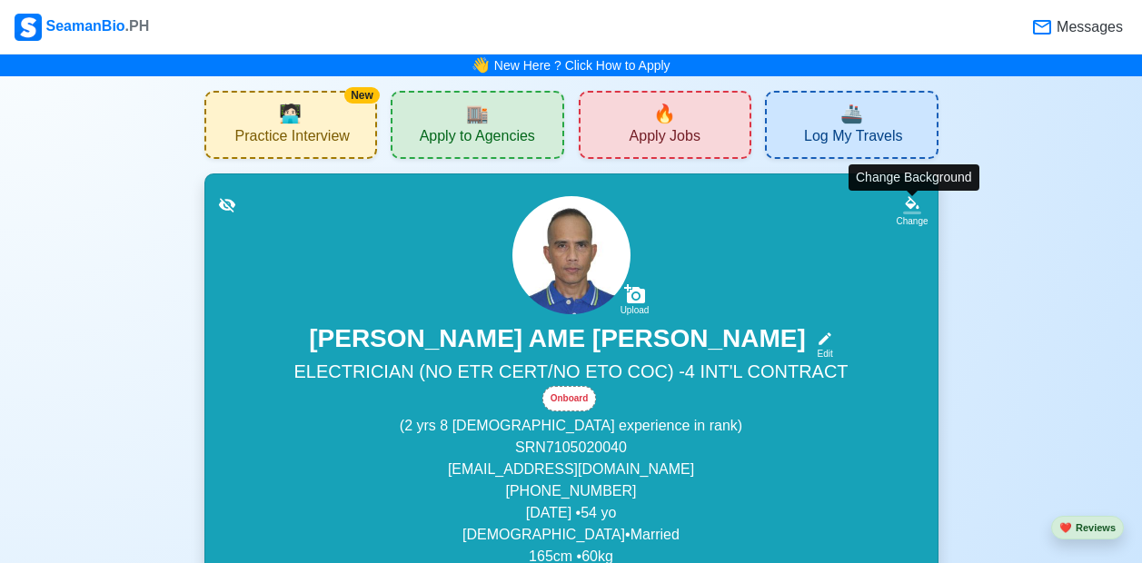
click at [914, 226] on div "Change" at bounding box center [912, 221] width 32 height 14
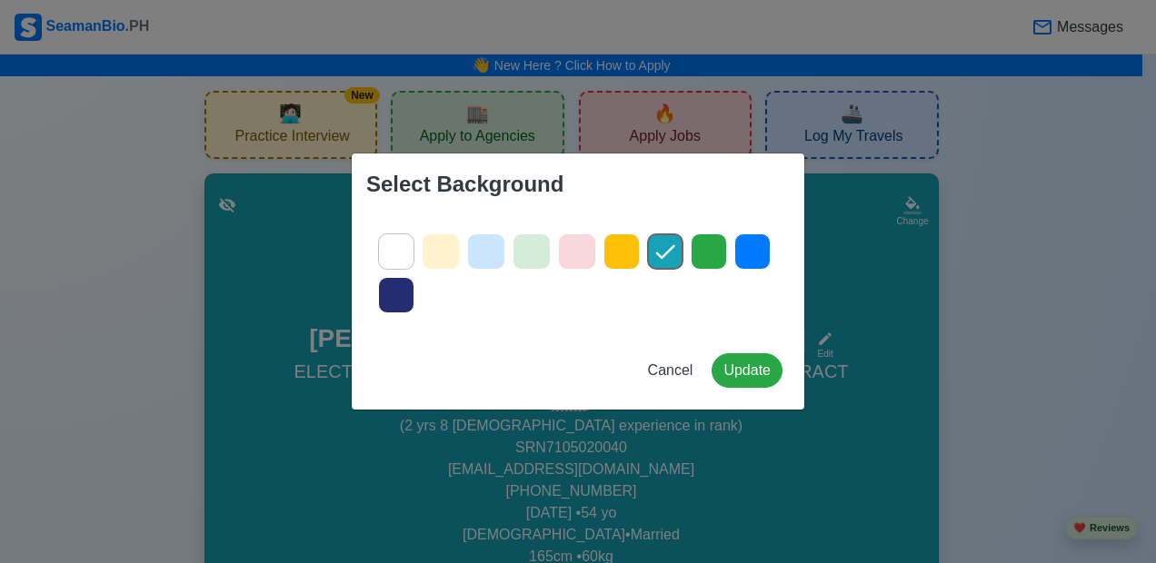
click at [393, 300] on icon at bounding box center [396, 296] width 19 height 15
click at [772, 374] on button "Update" at bounding box center [747, 371] width 71 height 35
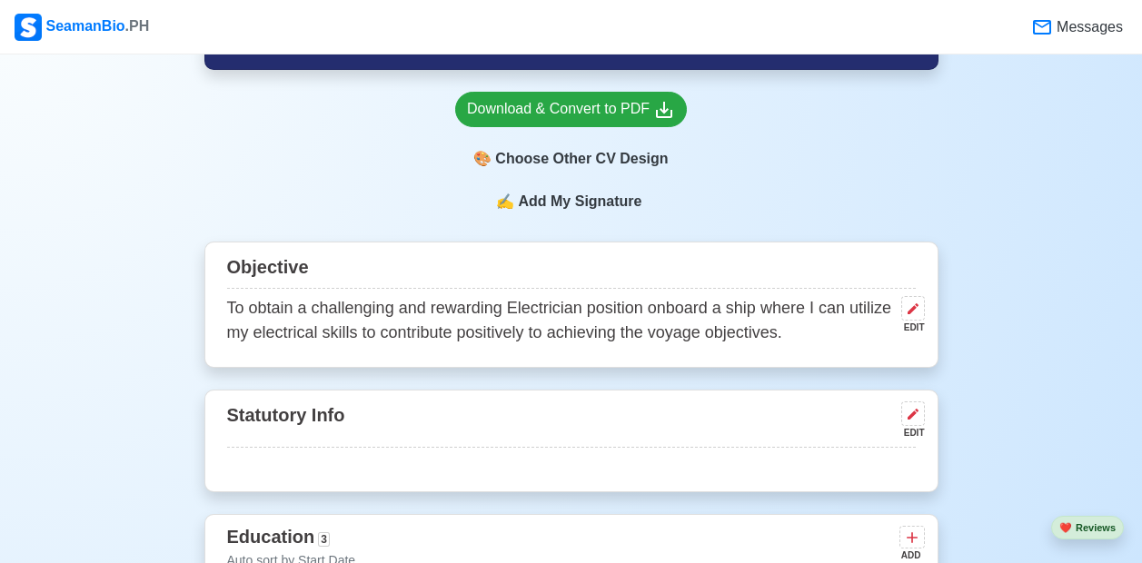
scroll to position [606, 0]
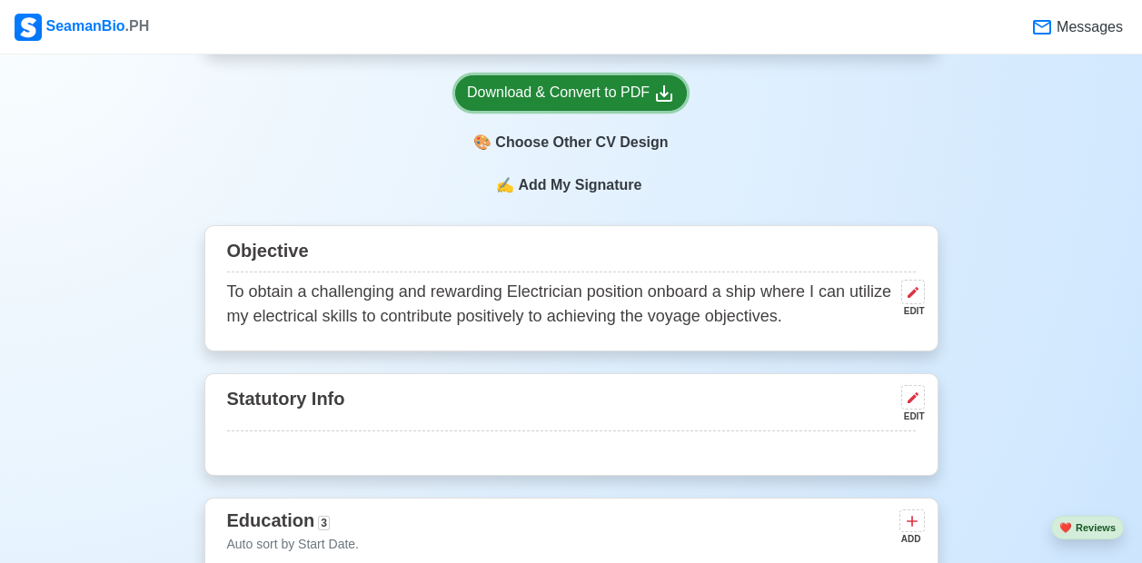
click at [608, 94] on div "Download & Convert to PDF" at bounding box center [571, 93] width 208 height 23
